Goal: Information Seeking & Learning: Compare options

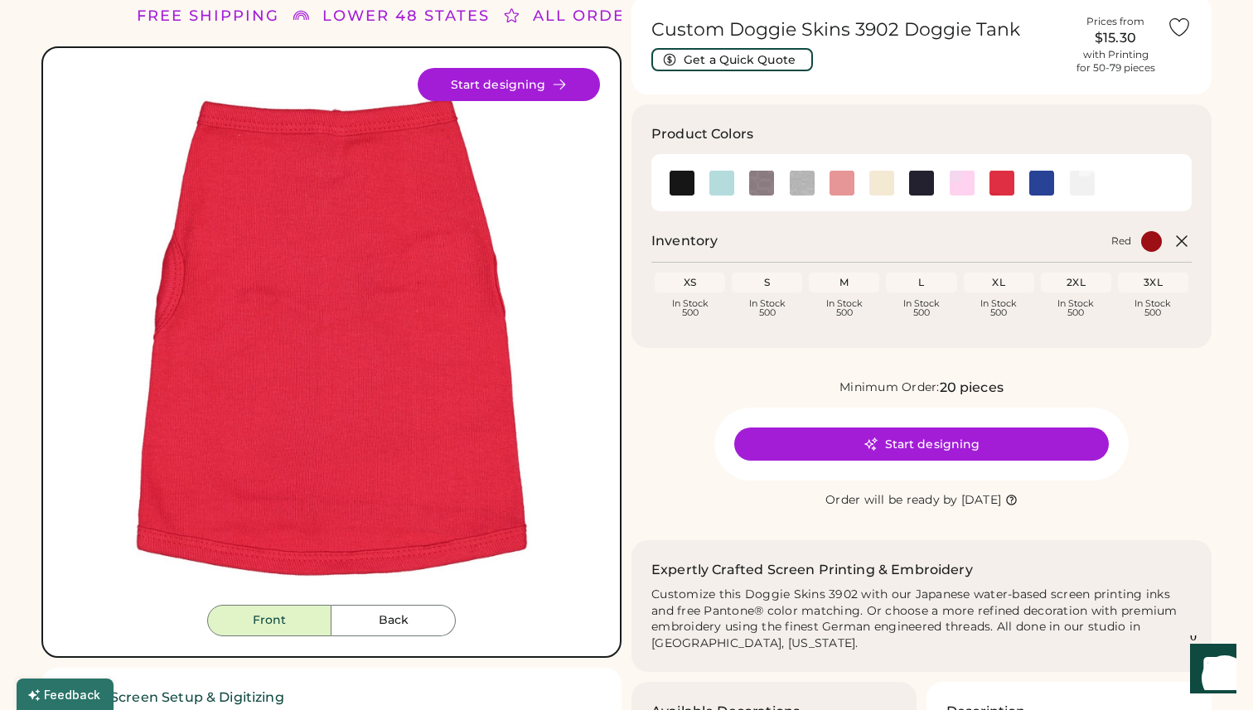
scroll to position [69, 0]
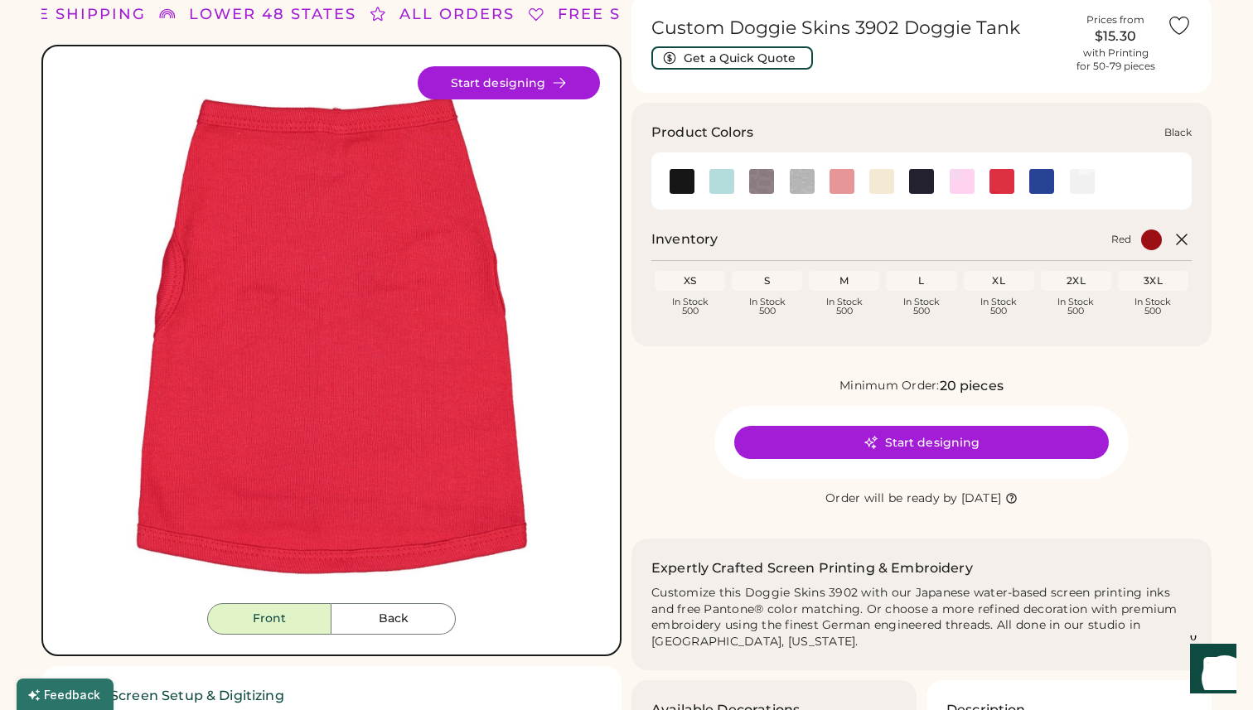
click at [688, 184] on img at bounding box center [682, 181] width 25 height 25
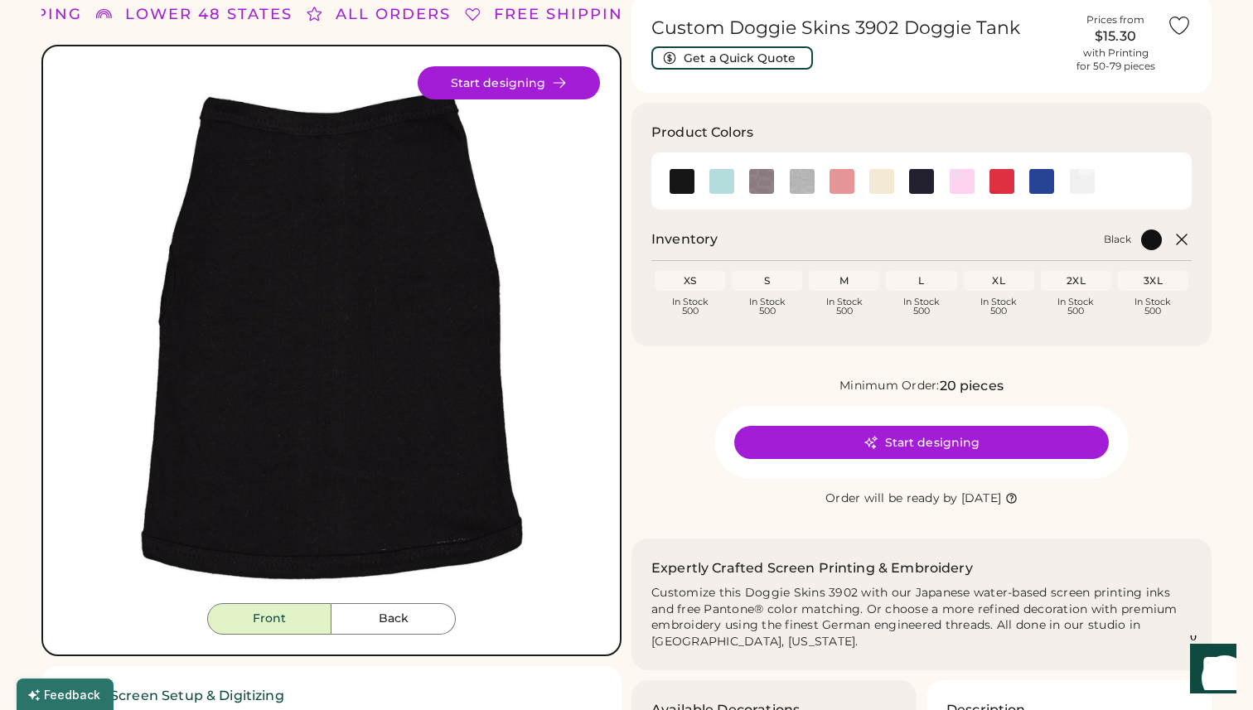
click at [199, 346] on img at bounding box center [331, 334] width 537 height 537
click at [651, 323] on div "XS Loading Inventory In Stock 500" at bounding box center [689, 299] width 77 height 56
click at [724, 190] on img at bounding box center [721, 181] width 25 height 25
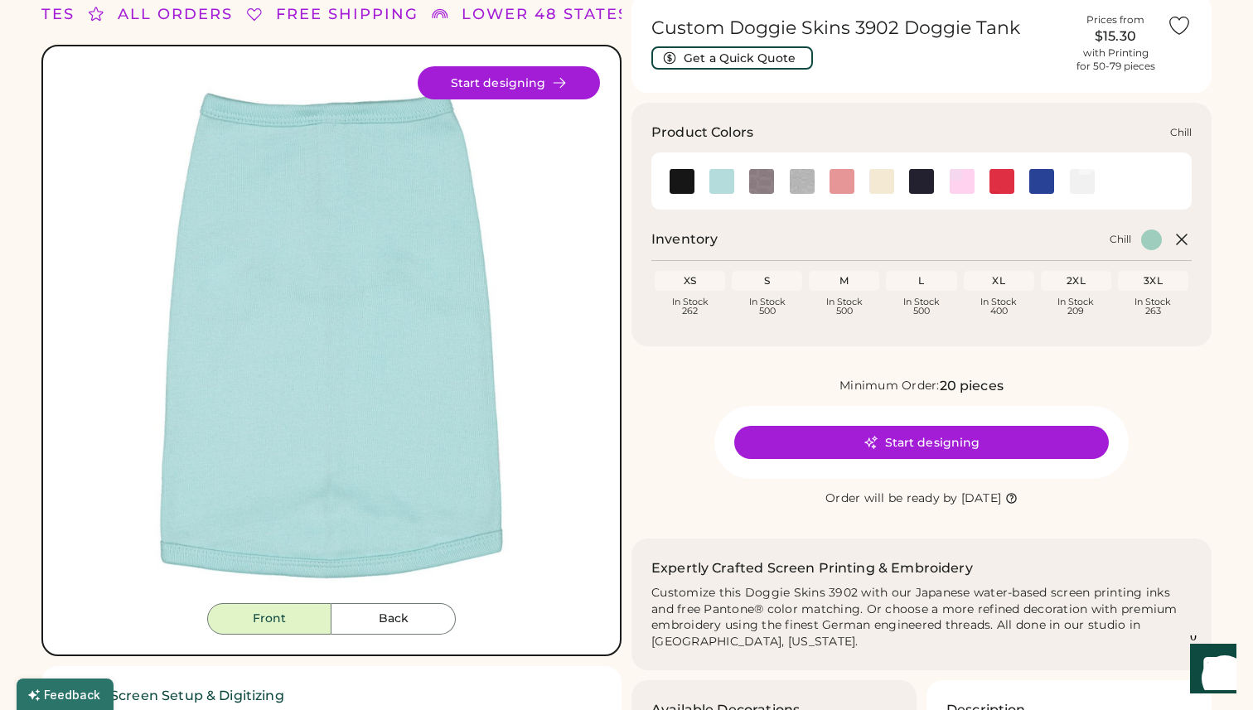
click at [718, 176] on img at bounding box center [721, 181] width 25 height 25
click at [772, 181] on img at bounding box center [761, 181] width 25 height 25
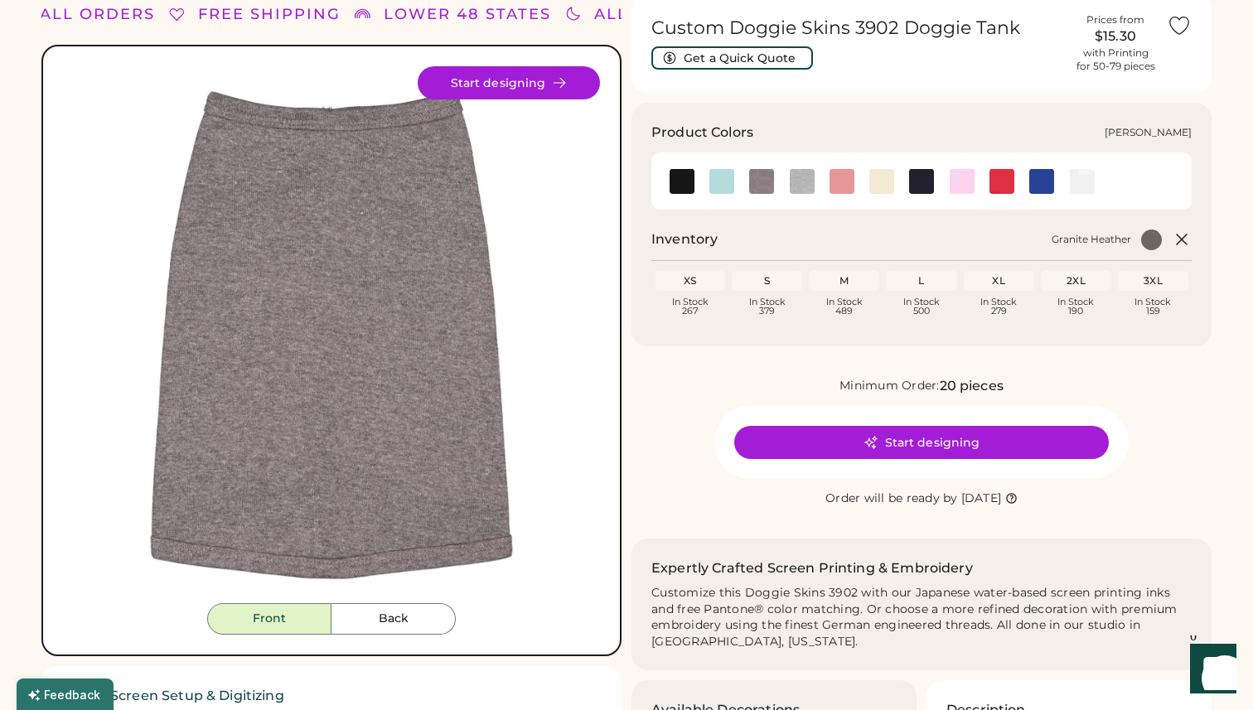
click at [794, 177] on img at bounding box center [802, 181] width 25 height 25
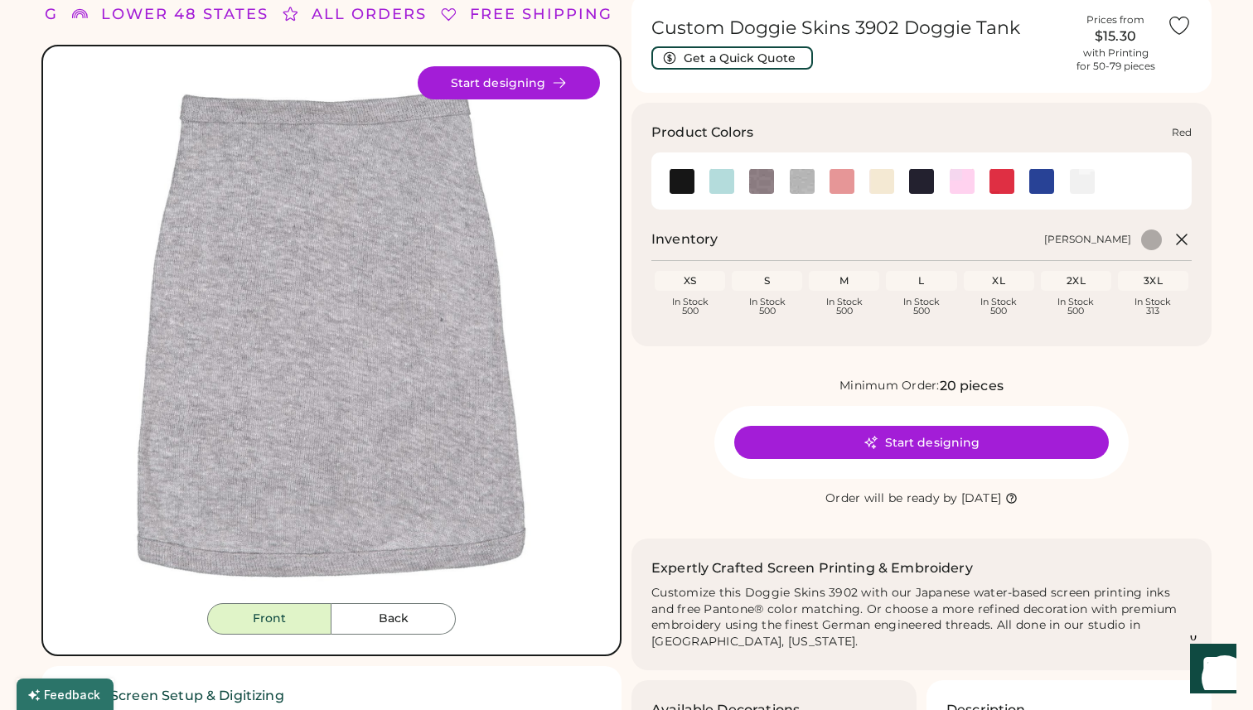
click at [1005, 186] on img at bounding box center [1002, 181] width 25 height 25
